Goal: Task Accomplishment & Management: Manage account settings

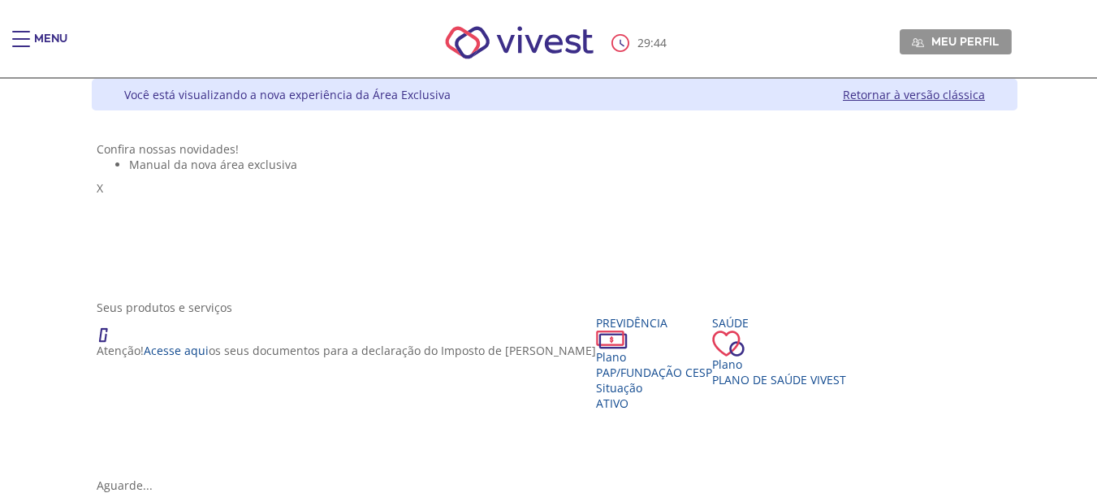
click at [44, 36] on div "Menu" at bounding box center [50, 47] width 33 height 32
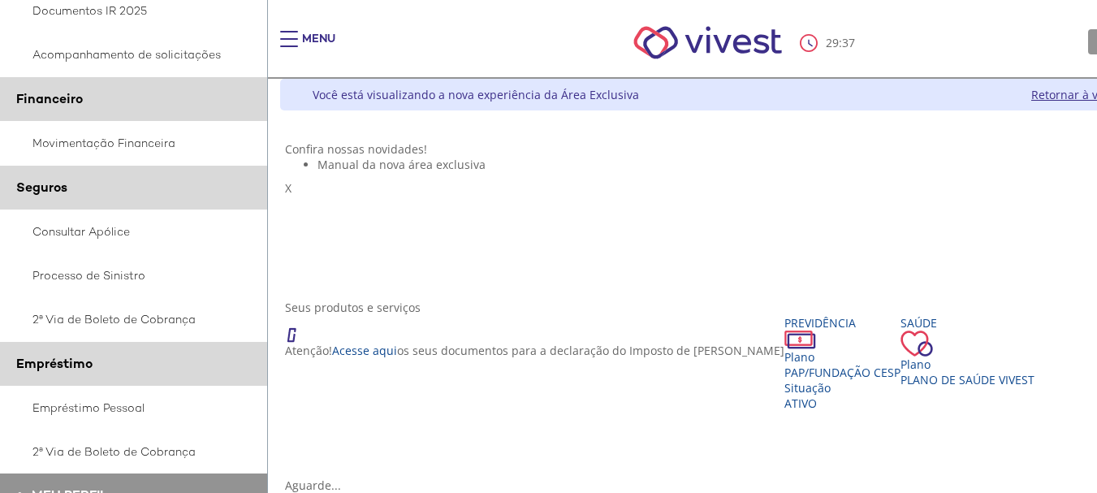
scroll to position [406, 0]
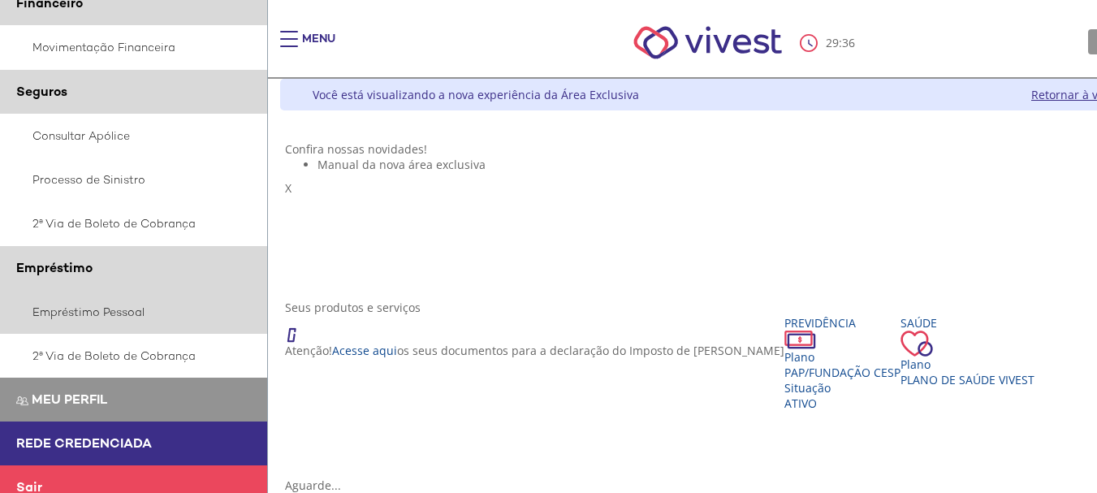
click at [121, 301] on link "Empréstimo Pessoal" at bounding box center [134, 312] width 268 height 44
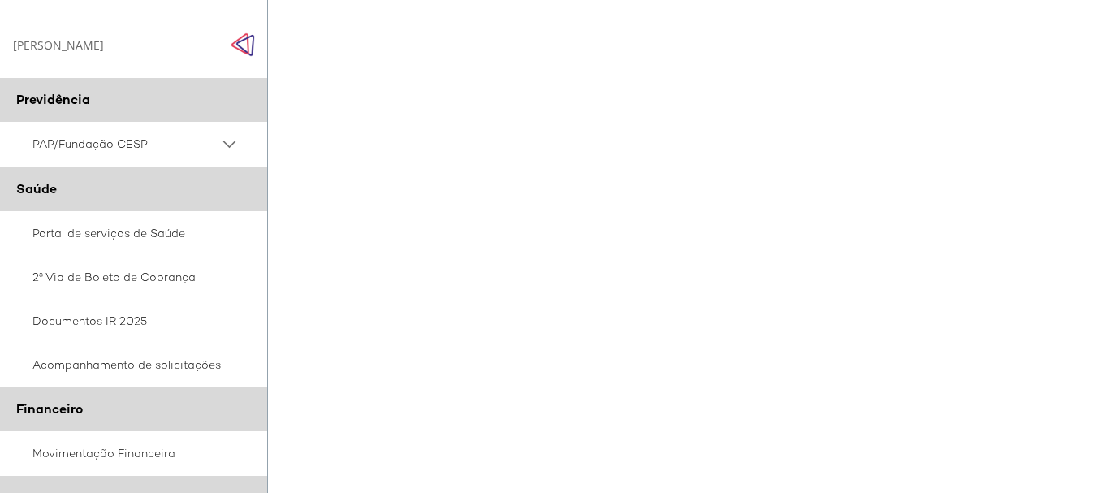
click at [232, 140] on PSAP_dropdown_icon at bounding box center [229, 144] width 20 height 20
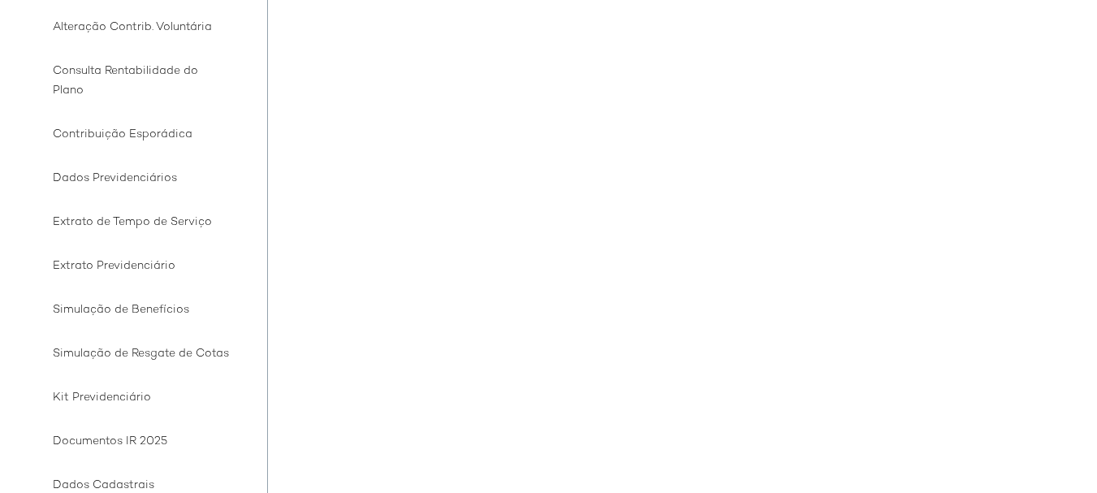
scroll to position [81, 0]
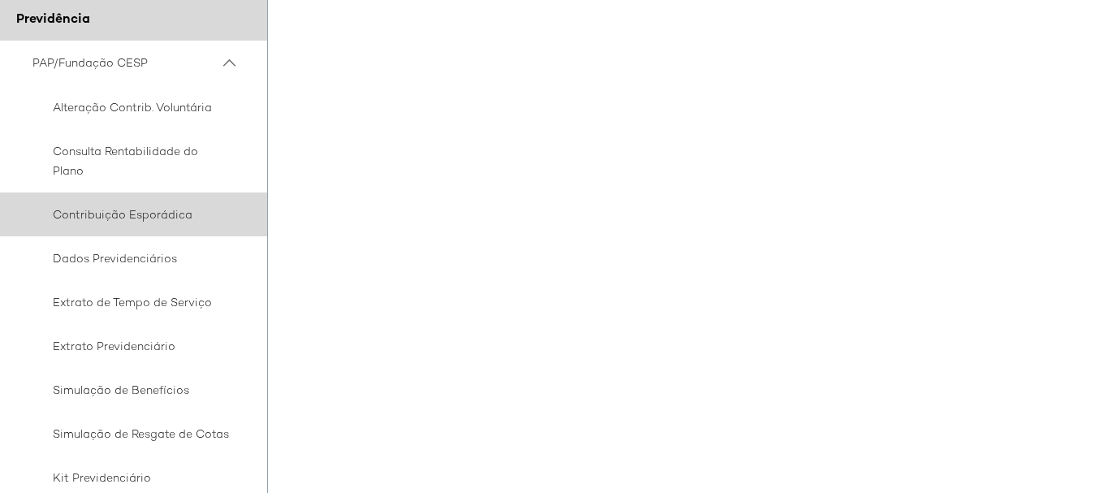
click at [141, 216] on span "Contribuição Esporádica" at bounding box center [130, 214] width 197 height 19
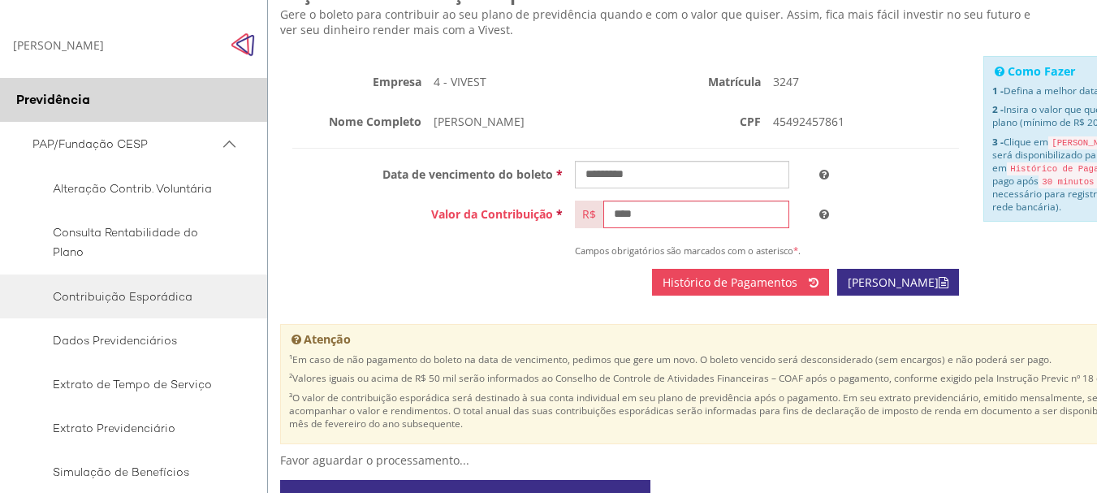
scroll to position [81, 0]
